Goal: Task Accomplishment & Management: Manage account settings

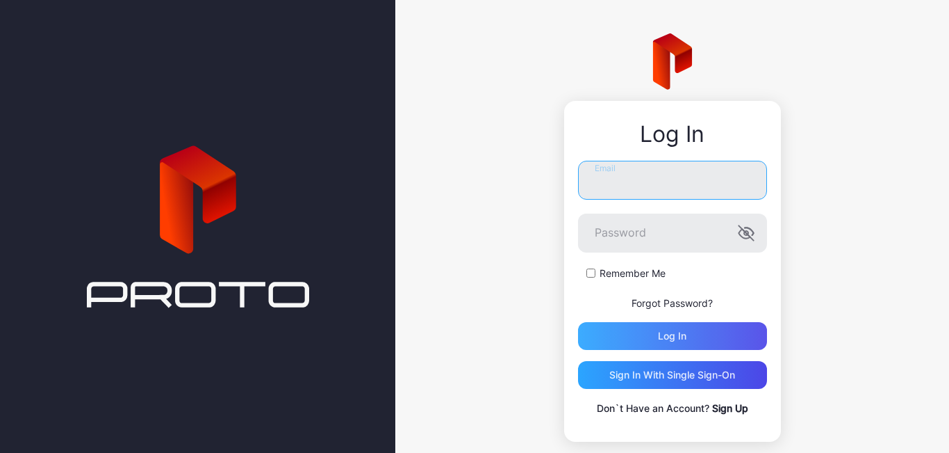
type input "**********"
click at [621, 326] on div "Log in" at bounding box center [672, 336] width 189 height 28
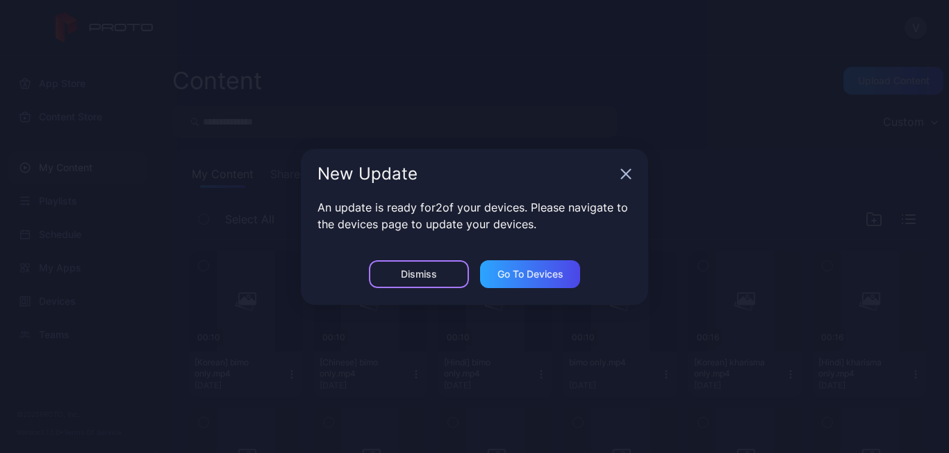
click at [432, 270] on div "Dismiss" at bounding box center [419, 273] width 36 height 11
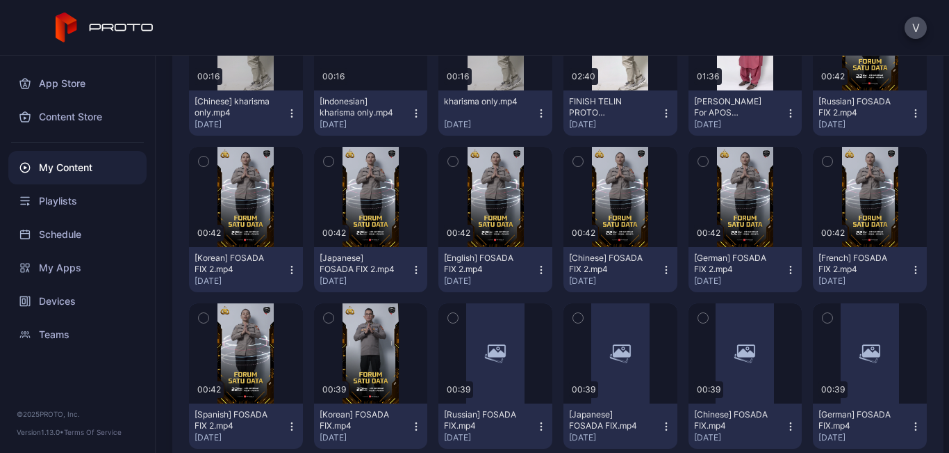
scroll to position [139, 0]
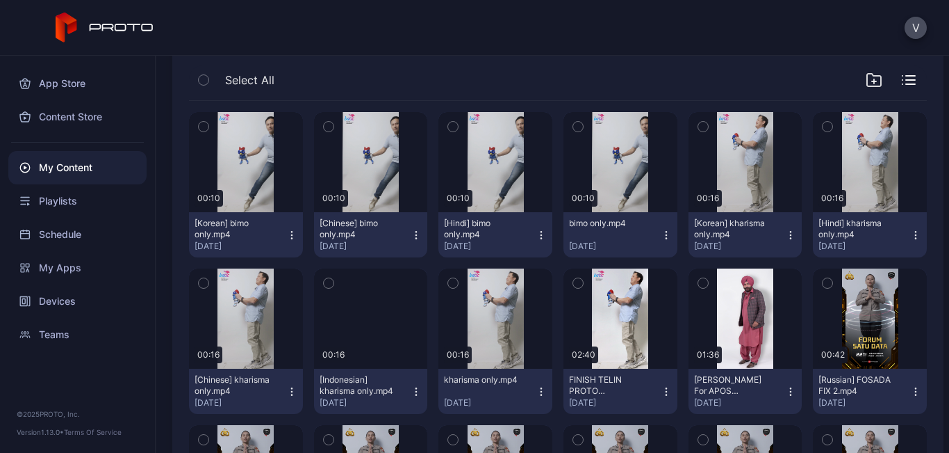
click at [411, 392] on icon "button" at bounding box center [416, 391] width 11 height 11
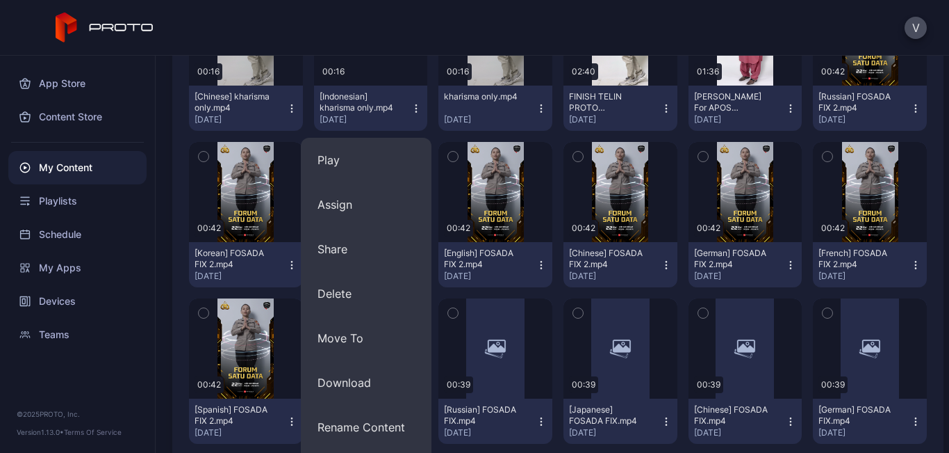
scroll to position [487, 0]
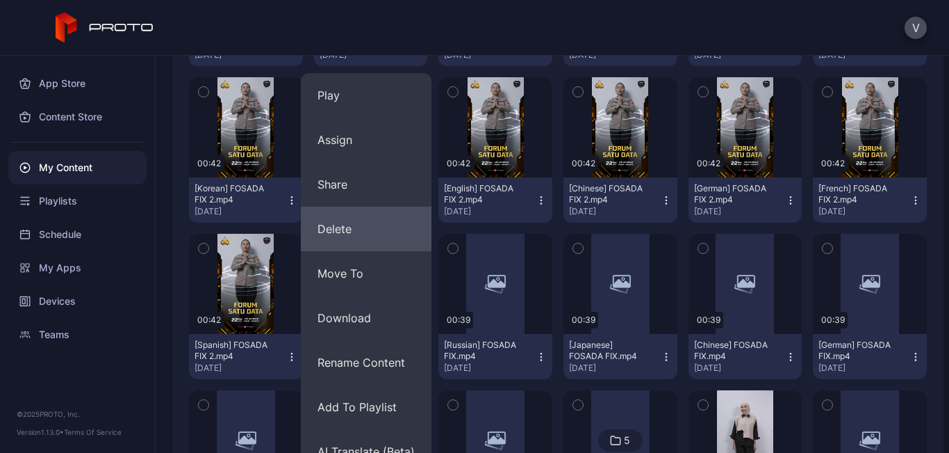
click at [332, 225] on button "Delete" at bounding box center [366, 228] width 131 height 44
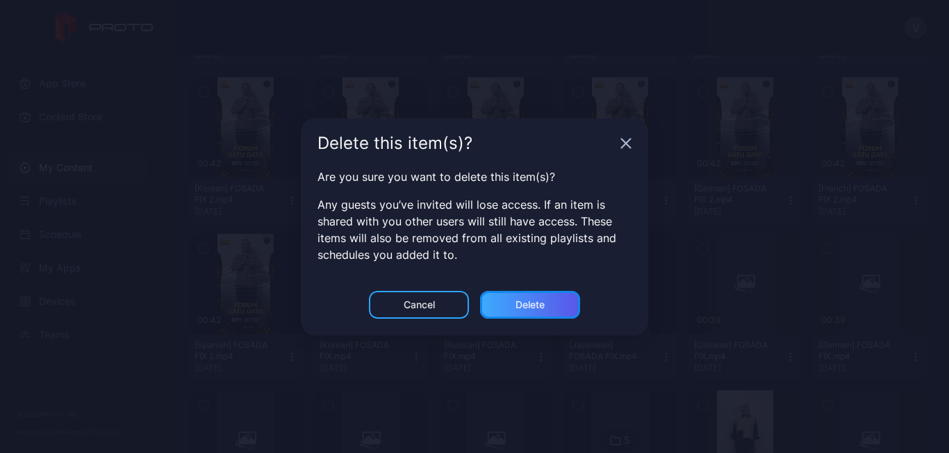
click at [560, 306] on div "Delete" at bounding box center [530, 305] width 100 height 28
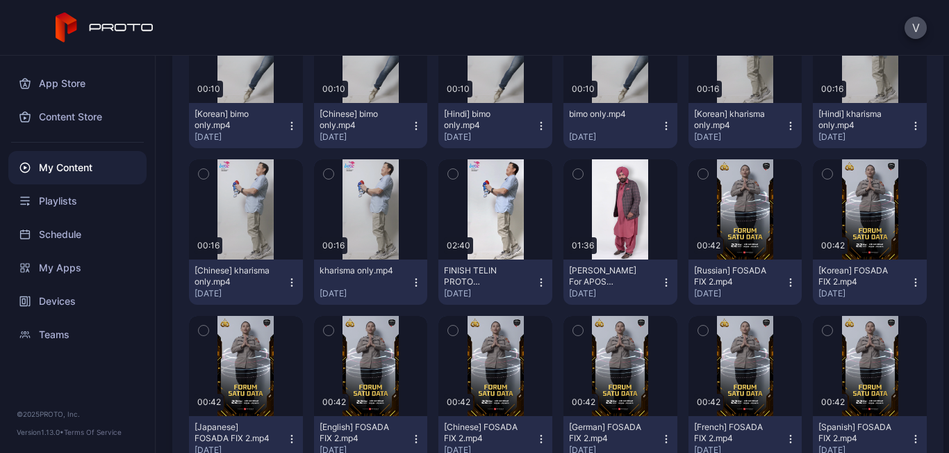
scroll to position [209, 0]
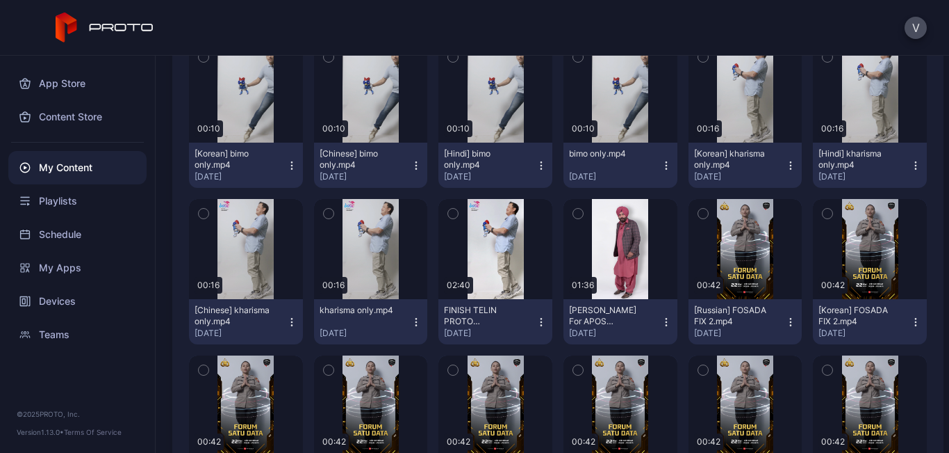
click at [536, 163] on icon "button" at bounding box center [541, 165] width 11 height 11
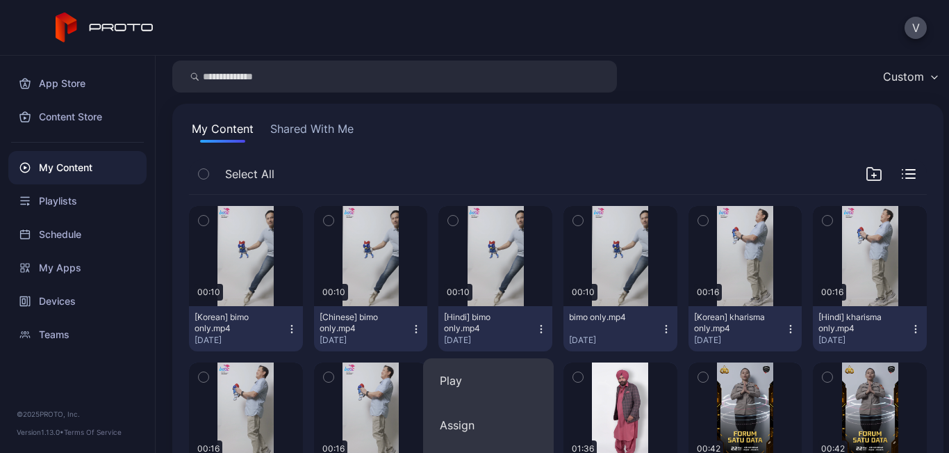
scroll to position [0, 0]
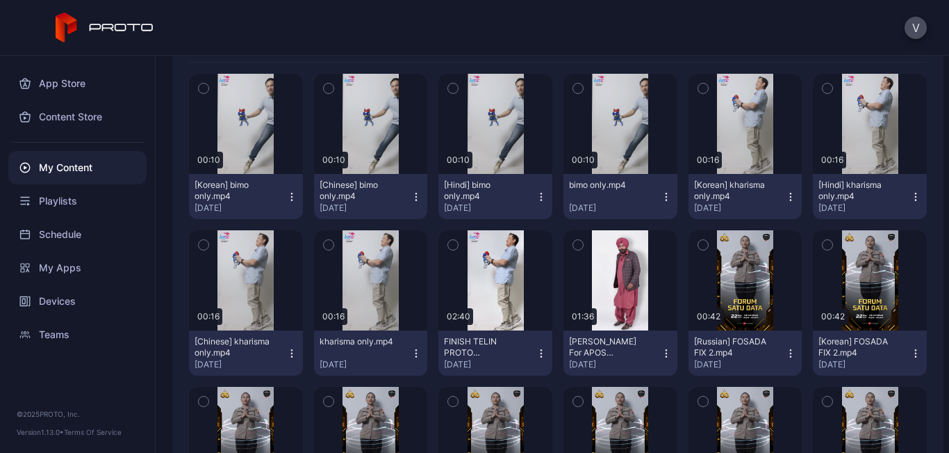
scroll to position [209, 0]
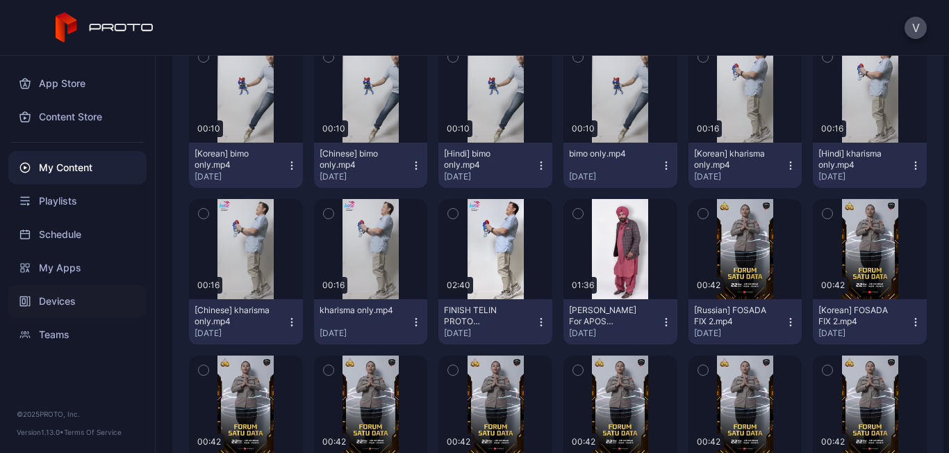
click at [65, 304] on div "Devices" at bounding box center [77, 300] width 138 height 33
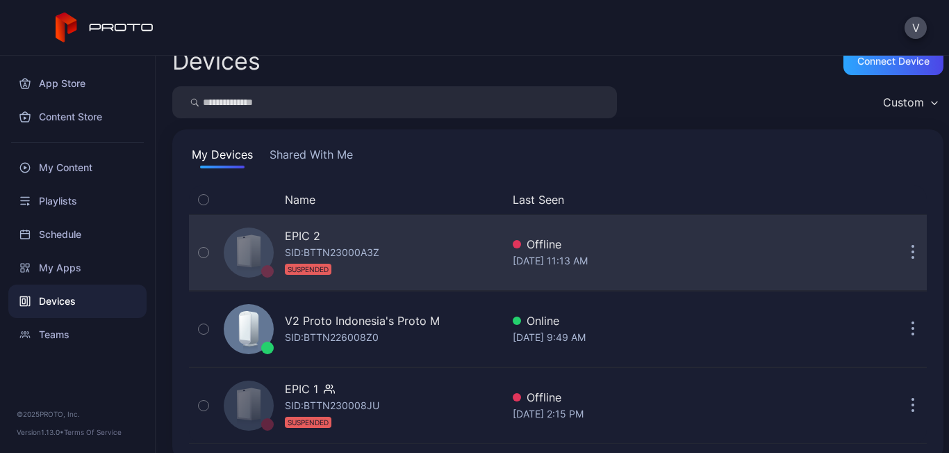
scroll to position [38, 0]
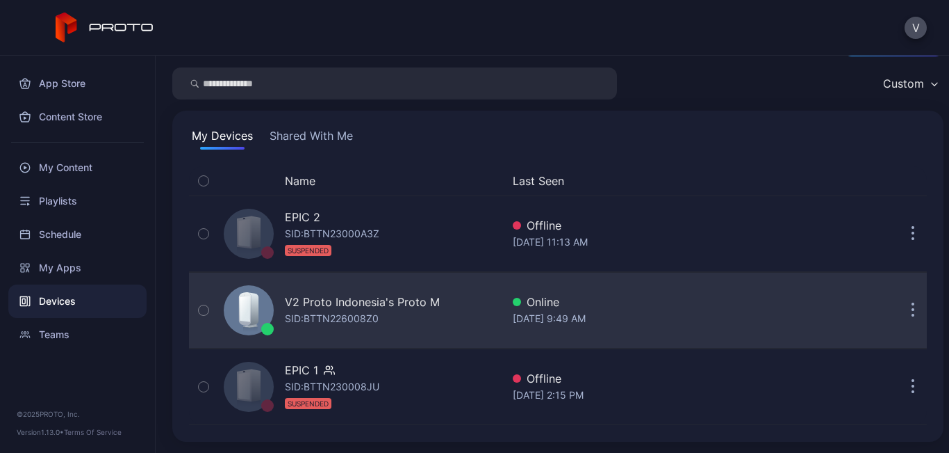
click at [470, 288] on div "V2 Proto Indonesia's Proto M SID: BTTN226008Z0" at bounding box center [360, 310] width 284 height 70
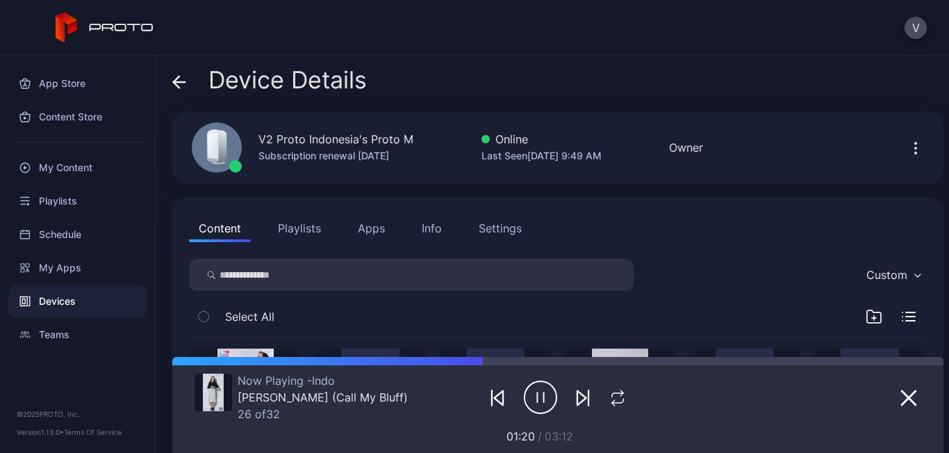
click at [177, 82] on icon at bounding box center [180, 82] width 12 height 0
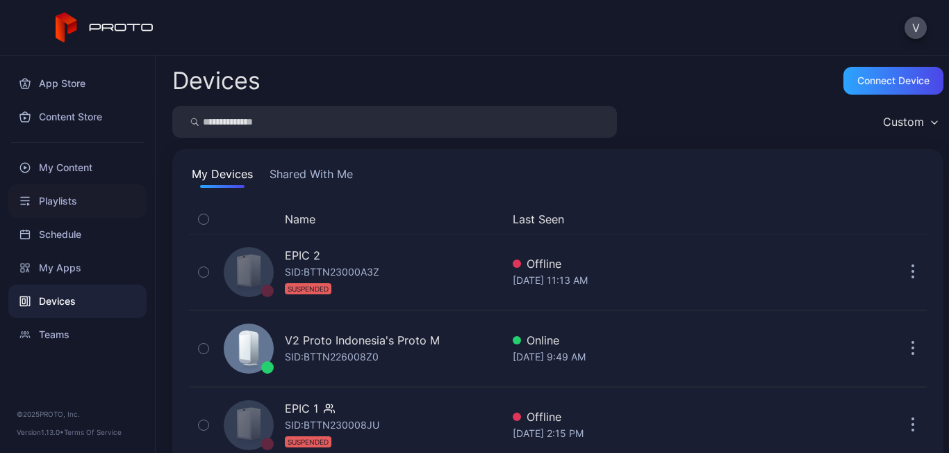
scroll to position [38, 0]
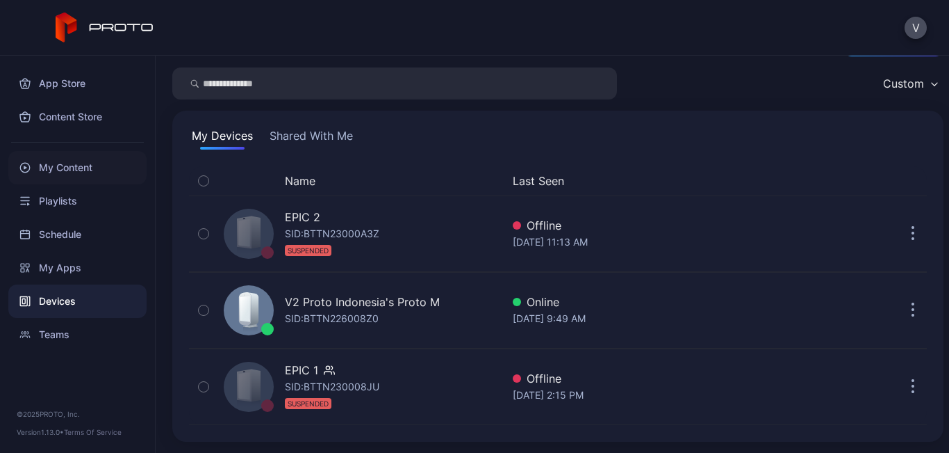
click at [69, 169] on div "My Content" at bounding box center [77, 167] width 138 height 33
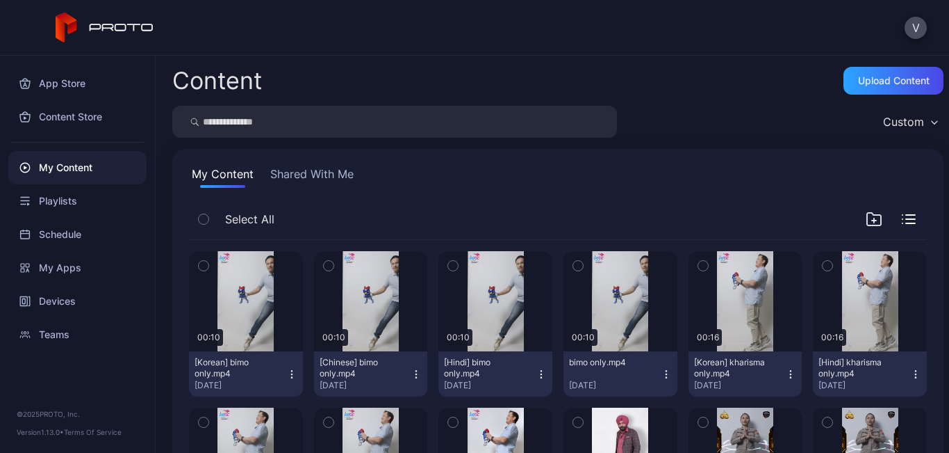
scroll to position [139, 0]
